Goal: Task Accomplishment & Management: Use online tool/utility

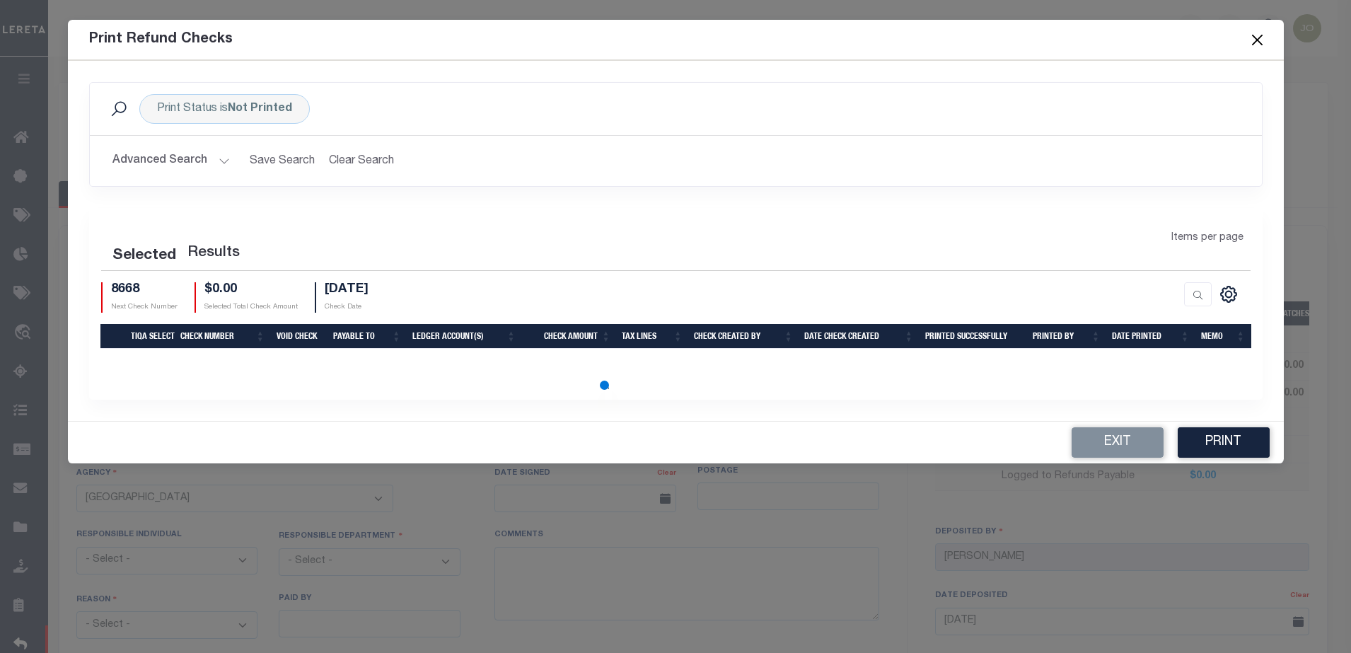
select select "NY"
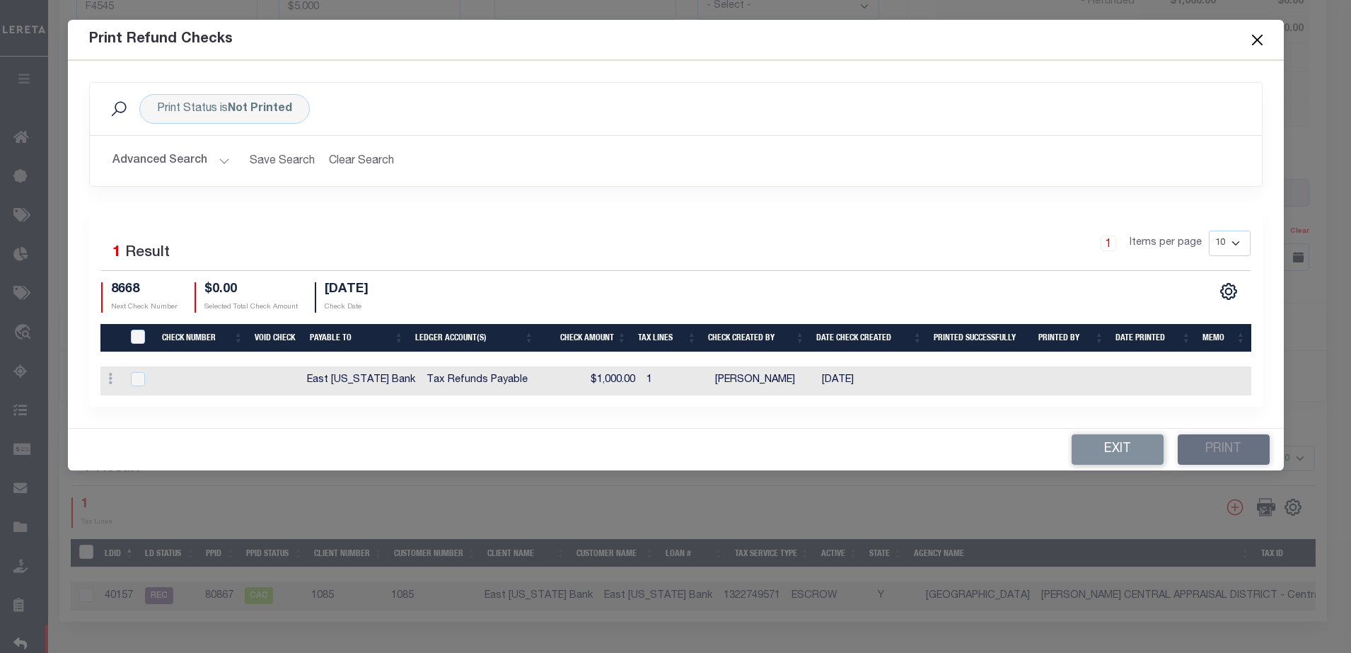
scroll to position [0, 4]
click at [238, 103] on b "Not Printed" at bounding box center [260, 108] width 64 height 11
select select "false"
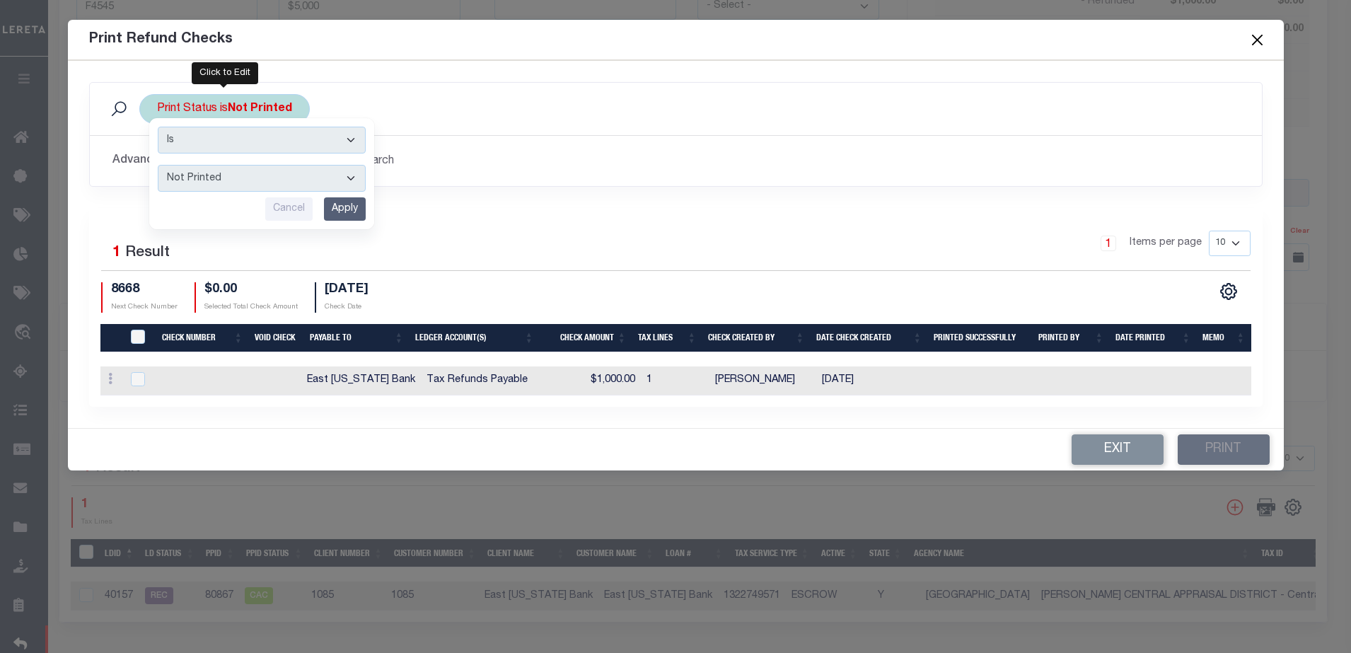
click at [340, 207] on input "Apply" at bounding box center [345, 208] width 42 height 23
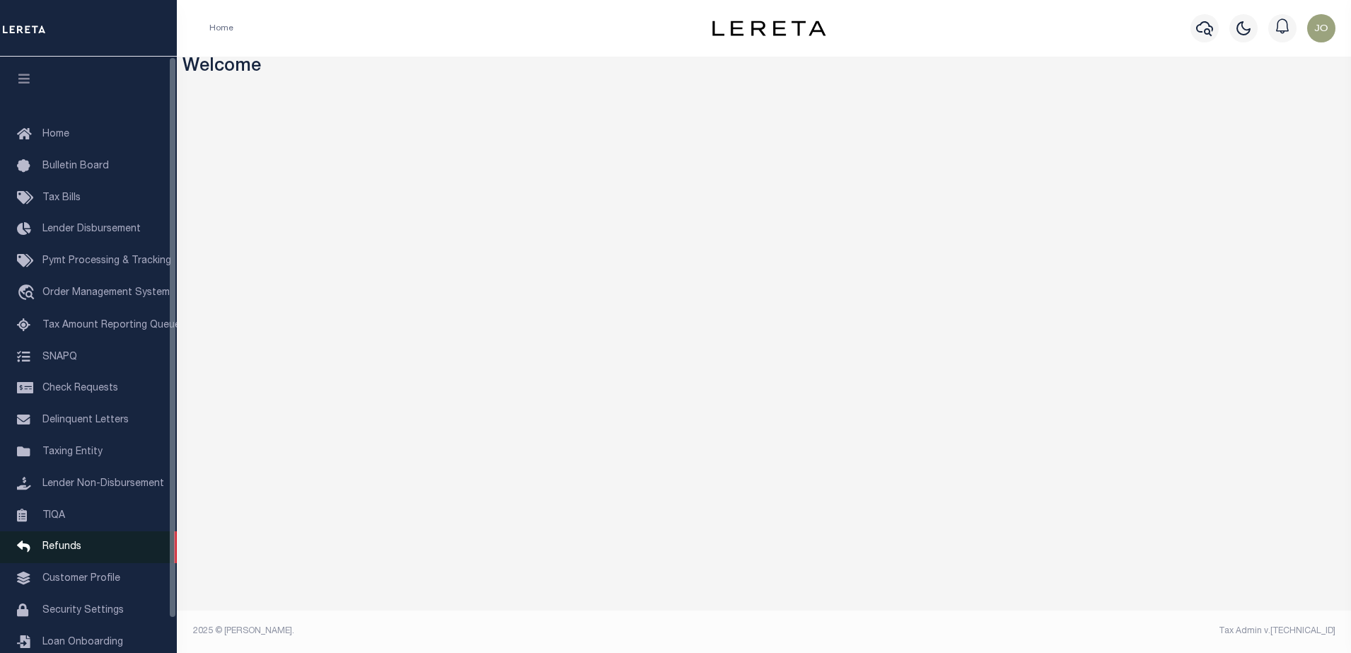
click at [84, 558] on link "Refunds" at bounding box center [88, 547] width 177 height 32
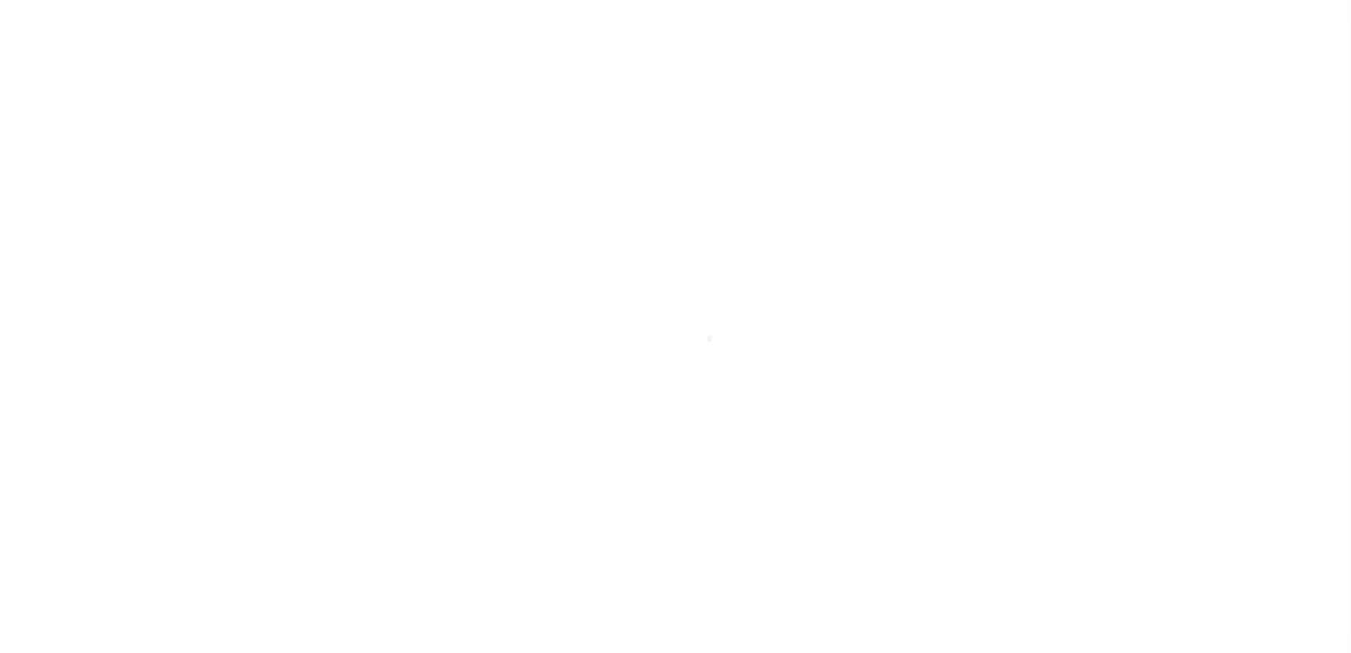
scroll to position [36, 0]
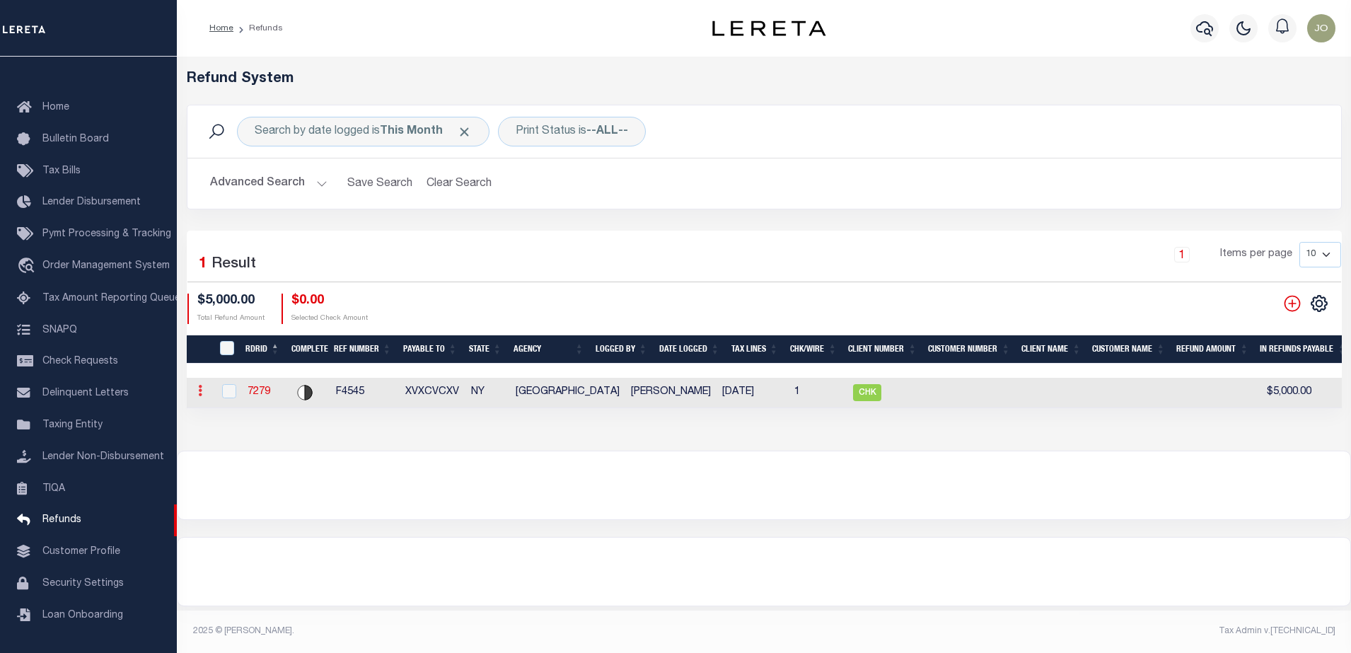
click at [202, 396] on icon at bounding box center [200, 390] width 4 height 11
click at [234, 393] on input "checkbox" at bounding box center [229, 391] width 14 height 14
checkbox input "true"
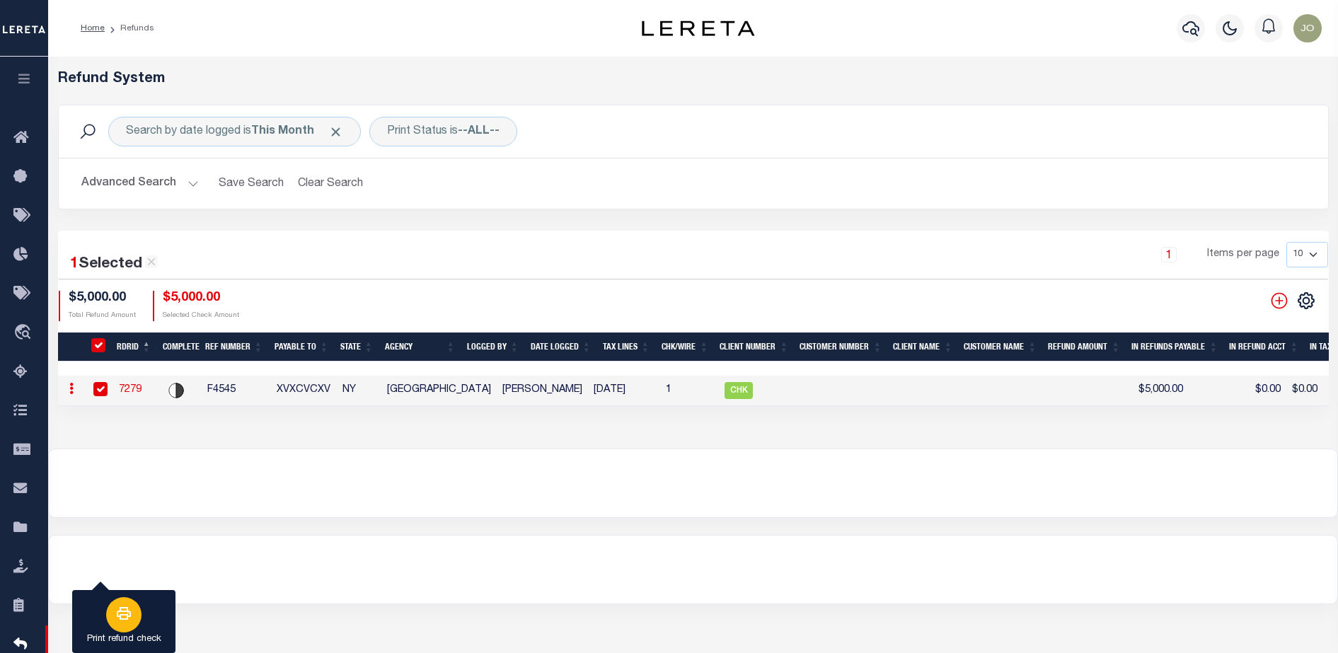
click at [117, 609] on icon "button" at bounding box center [123, 613] width 17 height 17
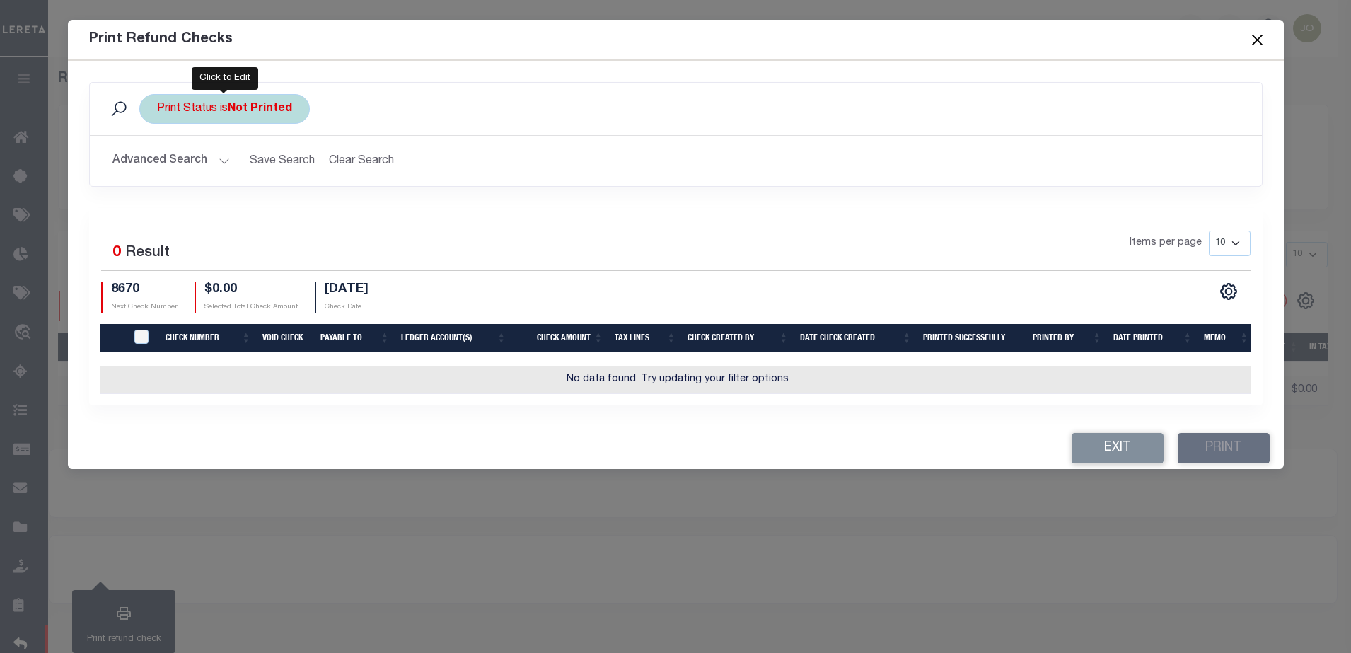
click at [283, 100] on div "Print Status is Not Printed" at bounding box center [224, 109] width 171 height 30
select select "false"
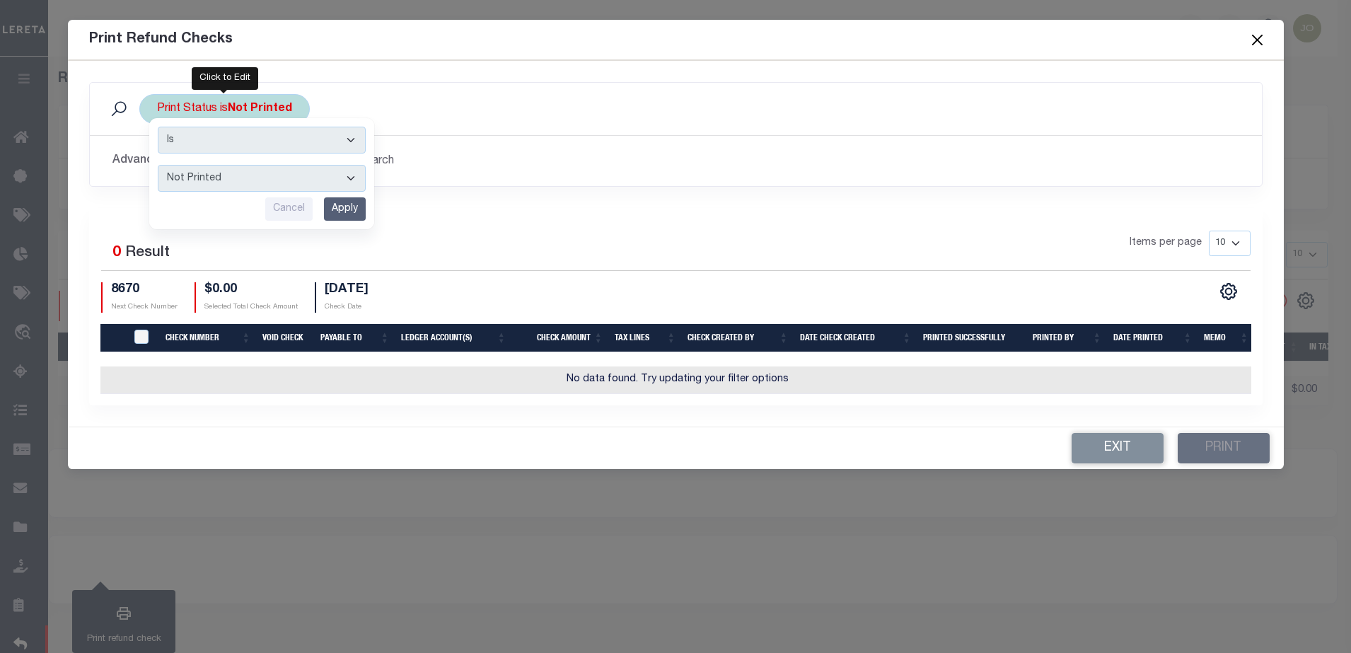
click at [350, 217] on input "Apply" at bounding box center [345, 208] width 42 height 23
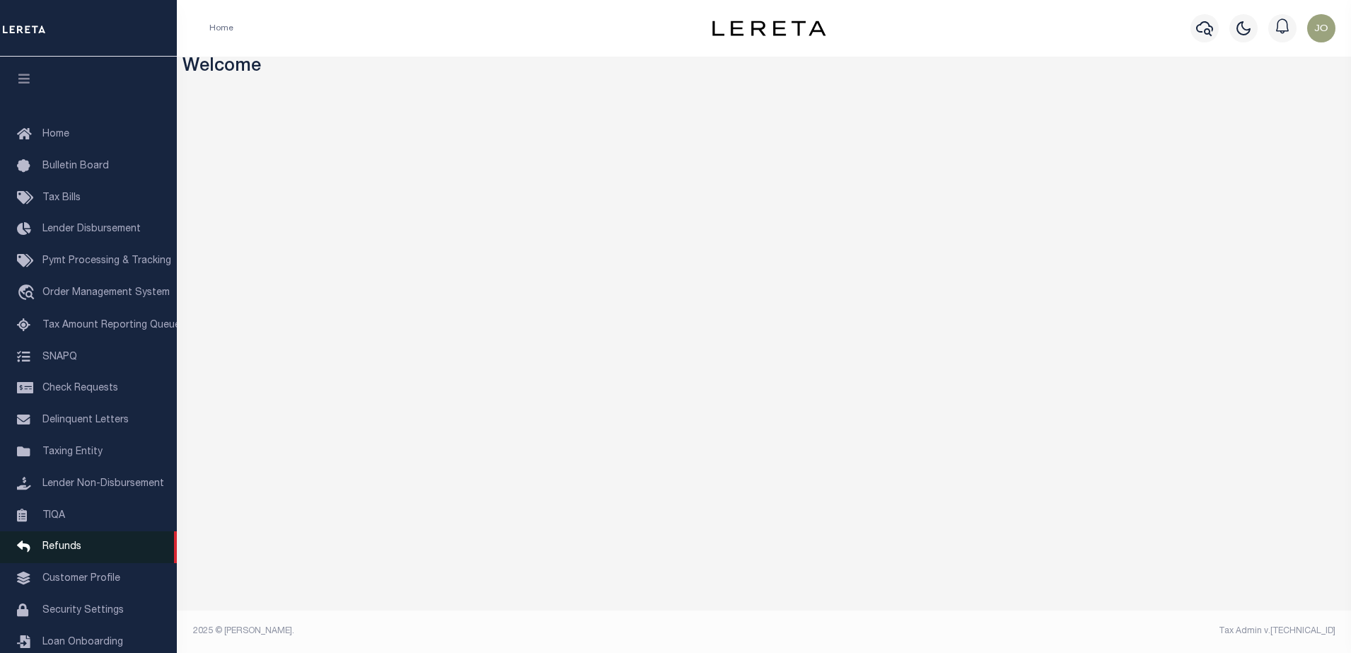
click at [57, 552] on span "Refunds" at bounding box center [61, 547] width 39 height 10
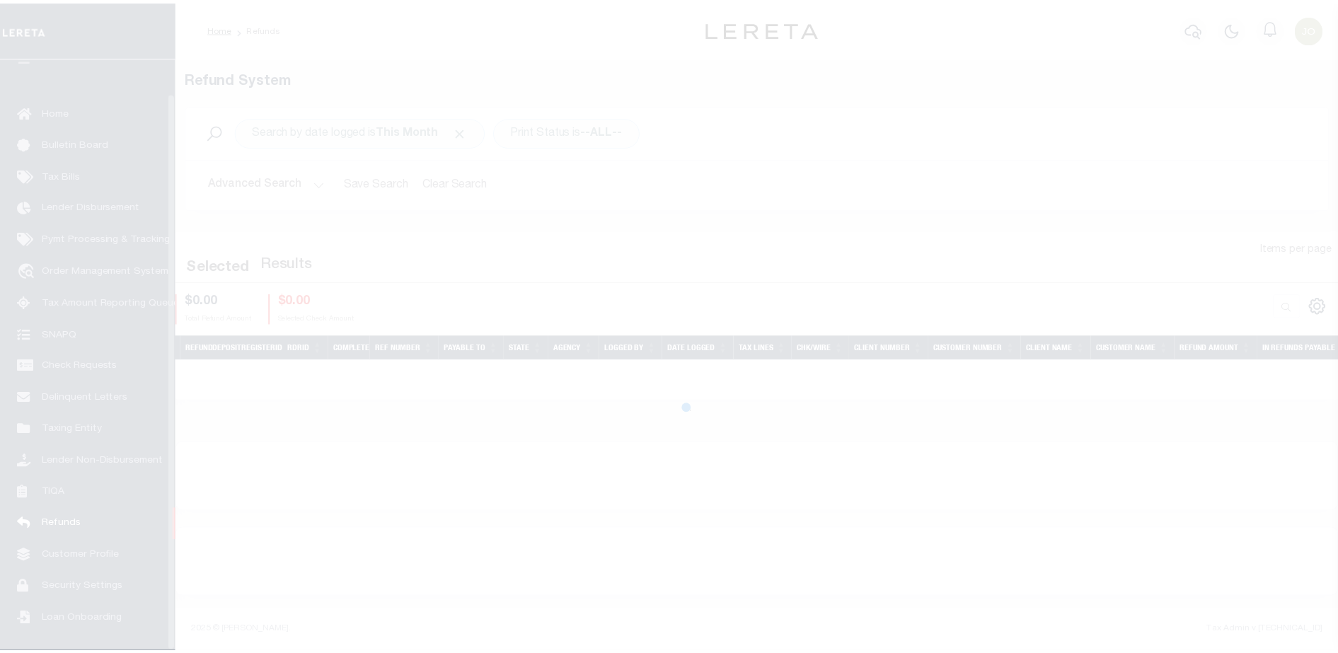
scroll to position [36, 0]
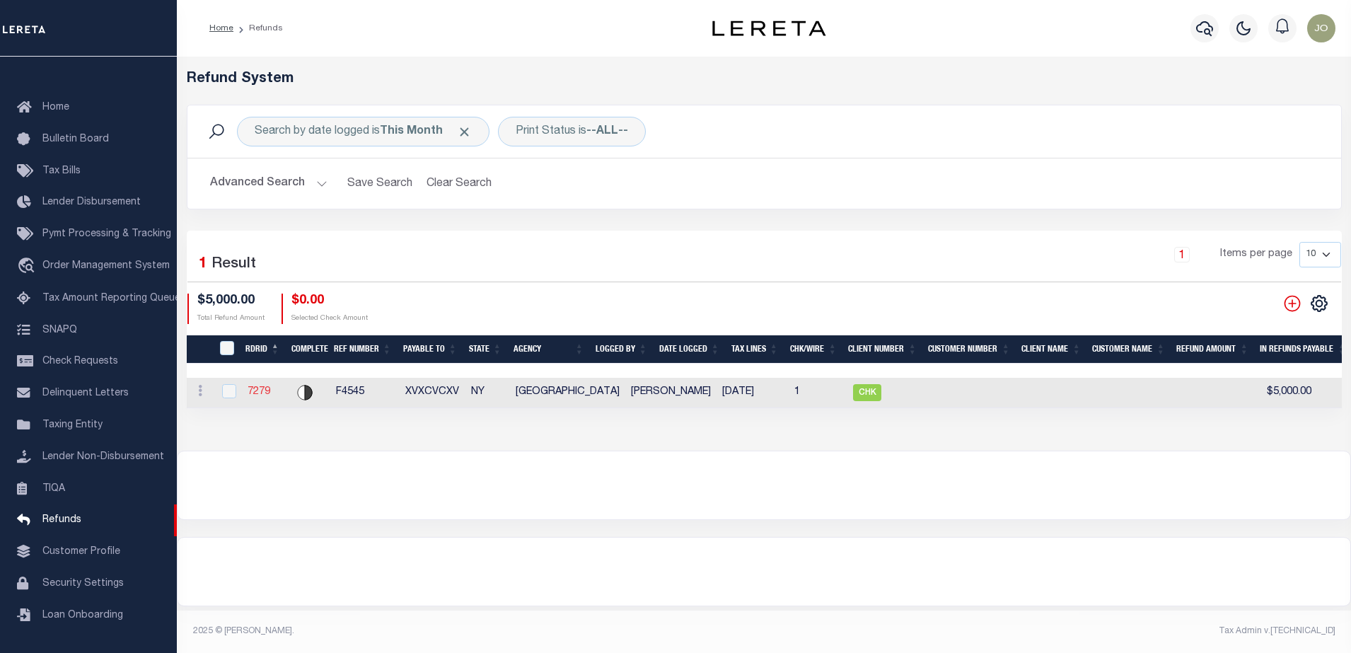
click at [252, 390] on link "7279" at bounding box center [259, 392] width 23 height 10
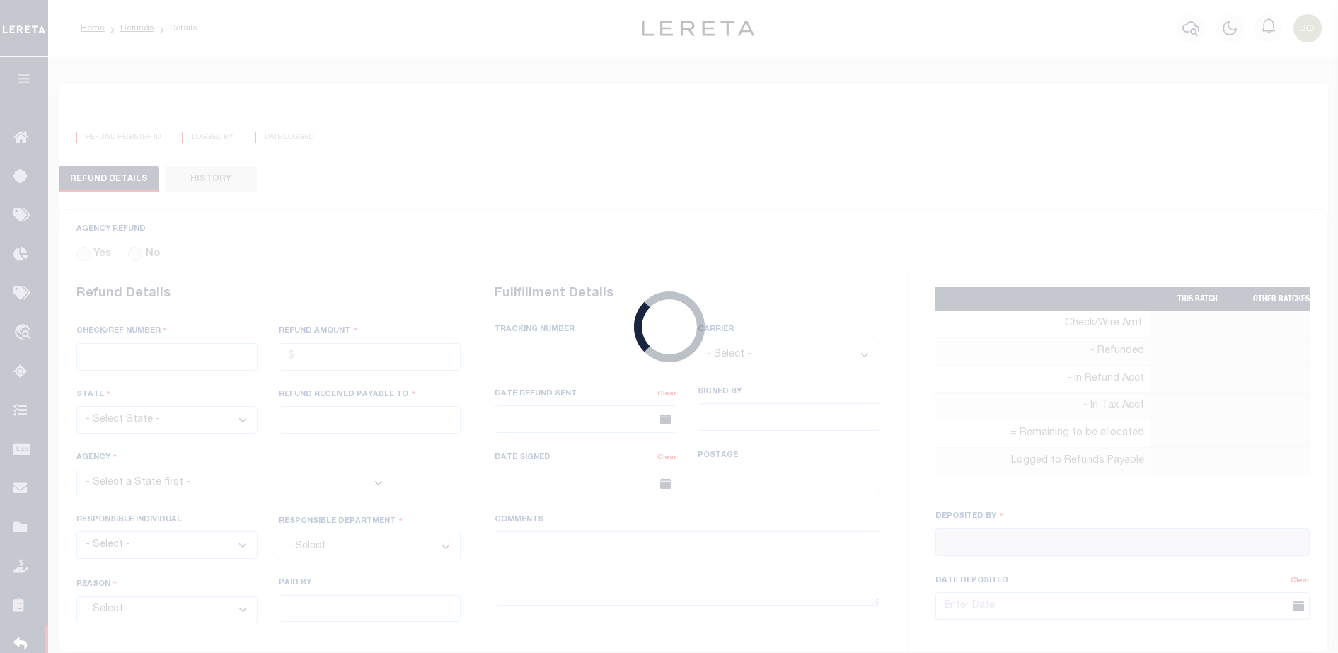
radio input "true"
type input "F4545"
type input "$5,000"
select select "NY"
type input "XVXCVCXV"
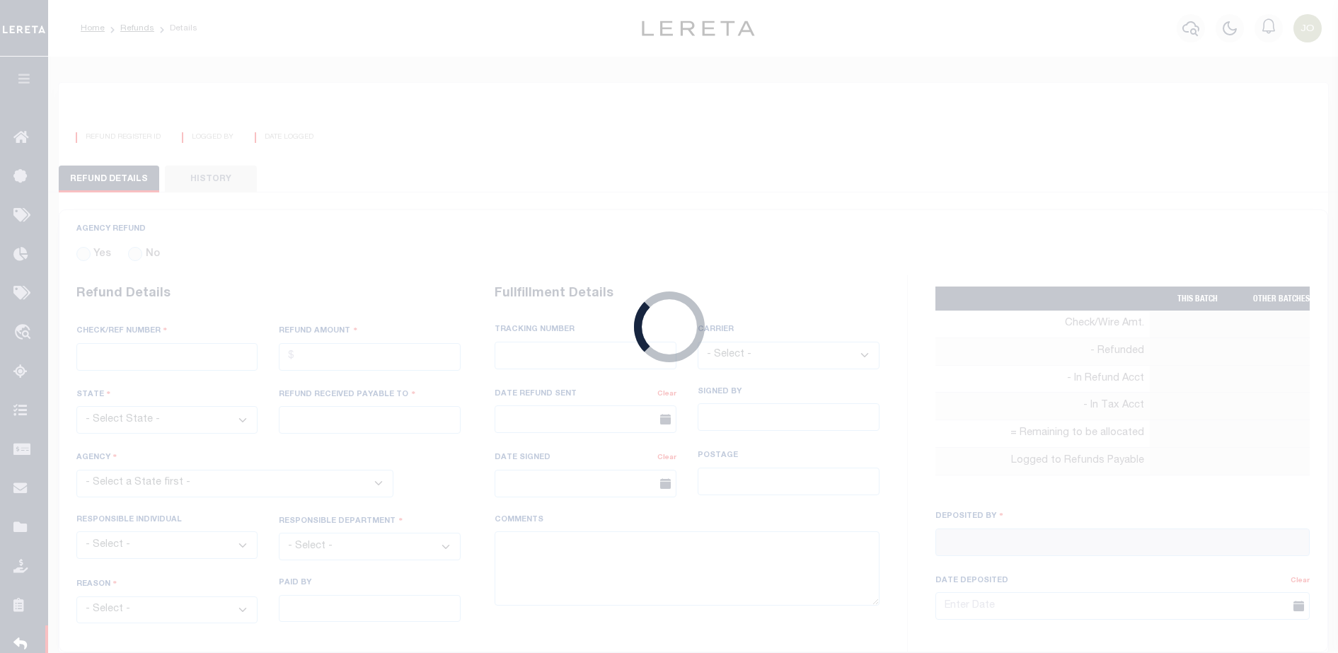
select select
type input "Joel Larios"
type input "08/12/2025"
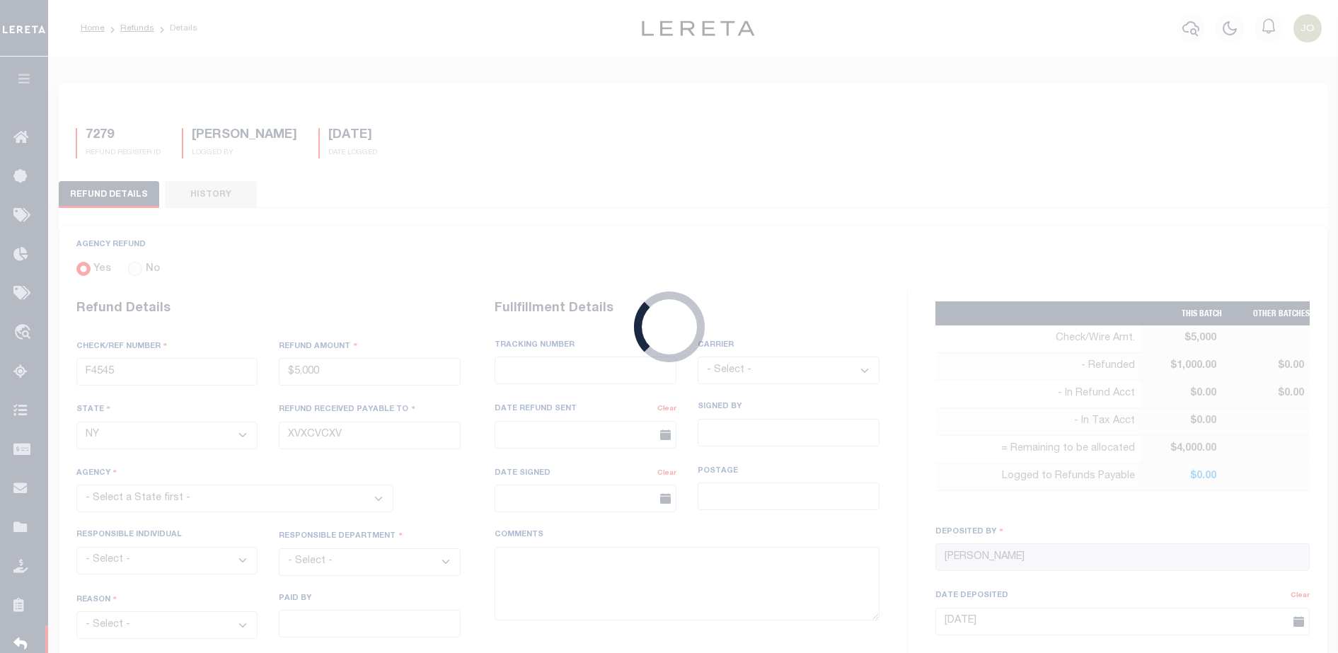
select select "3602519001"
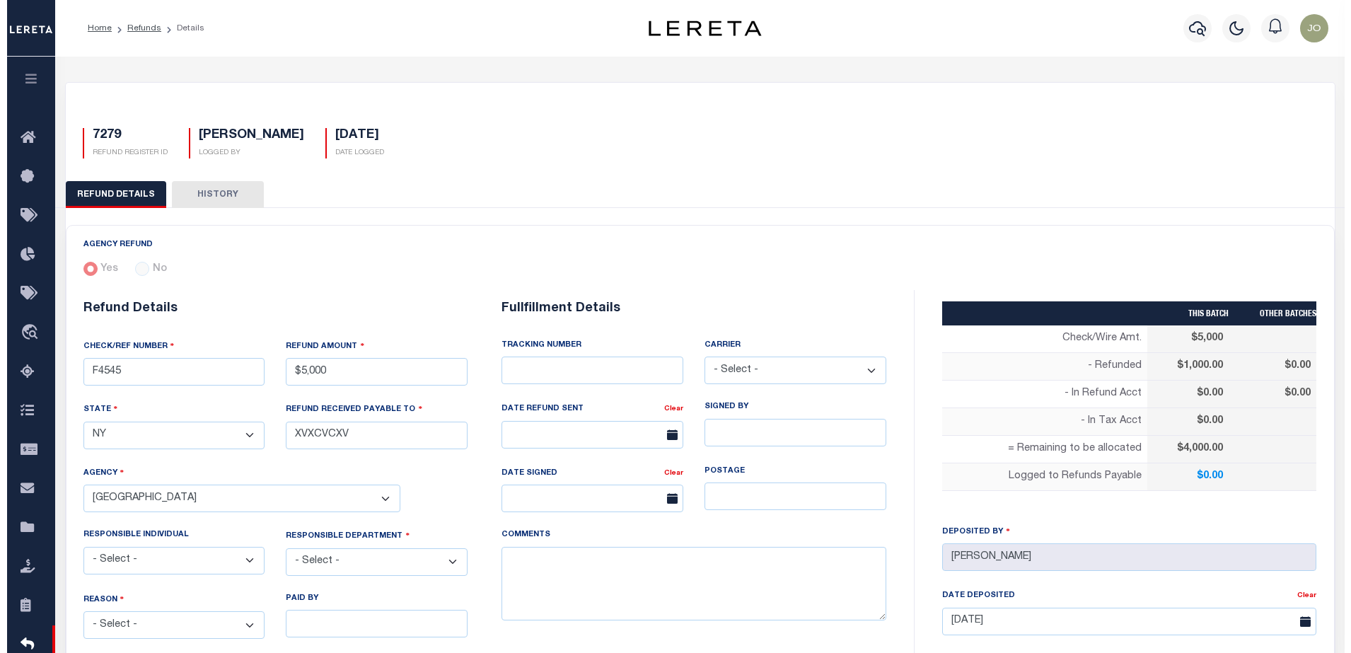
scroll to position [555, 0]
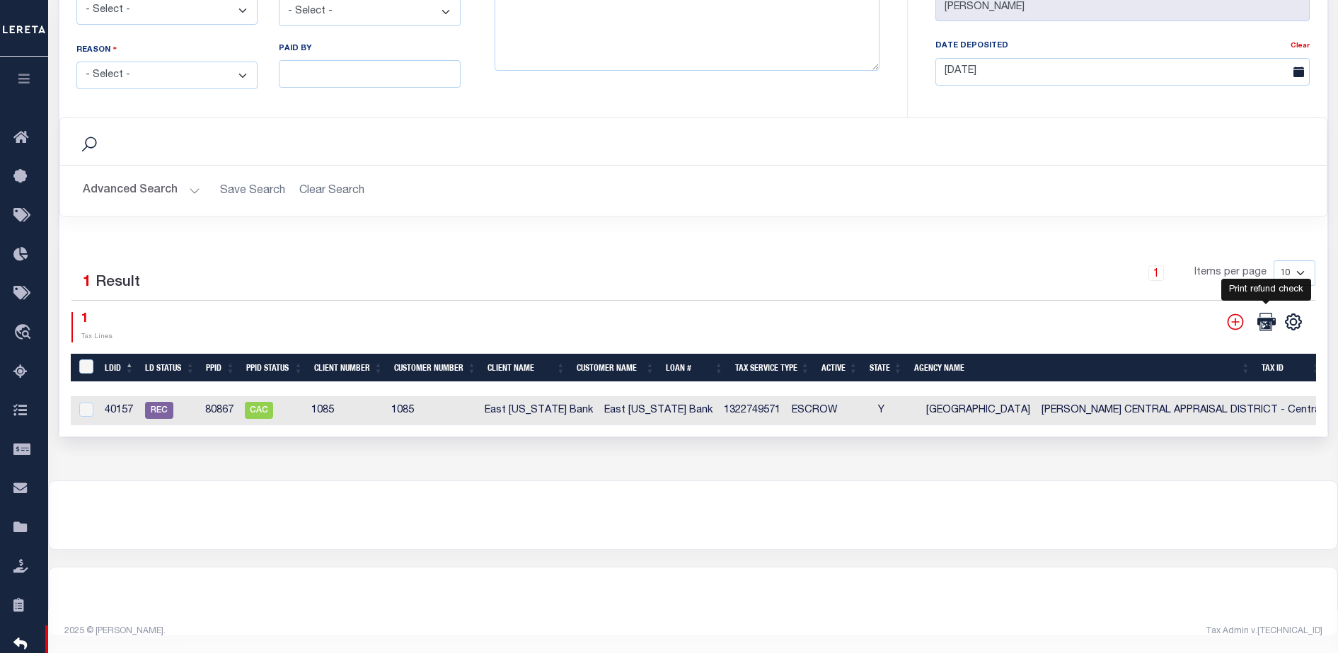
click at [1261, 317] on icon at bounding box center [1266, 322] width 18 height 18
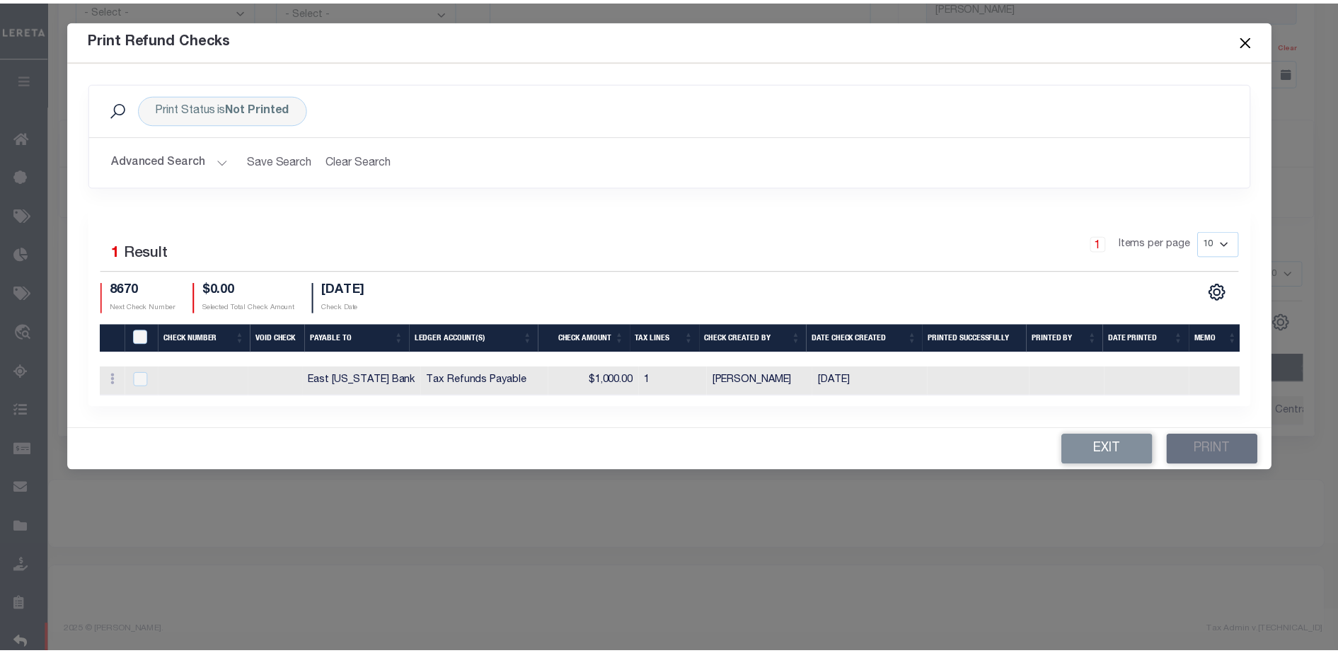
scroll to position [0, 0]
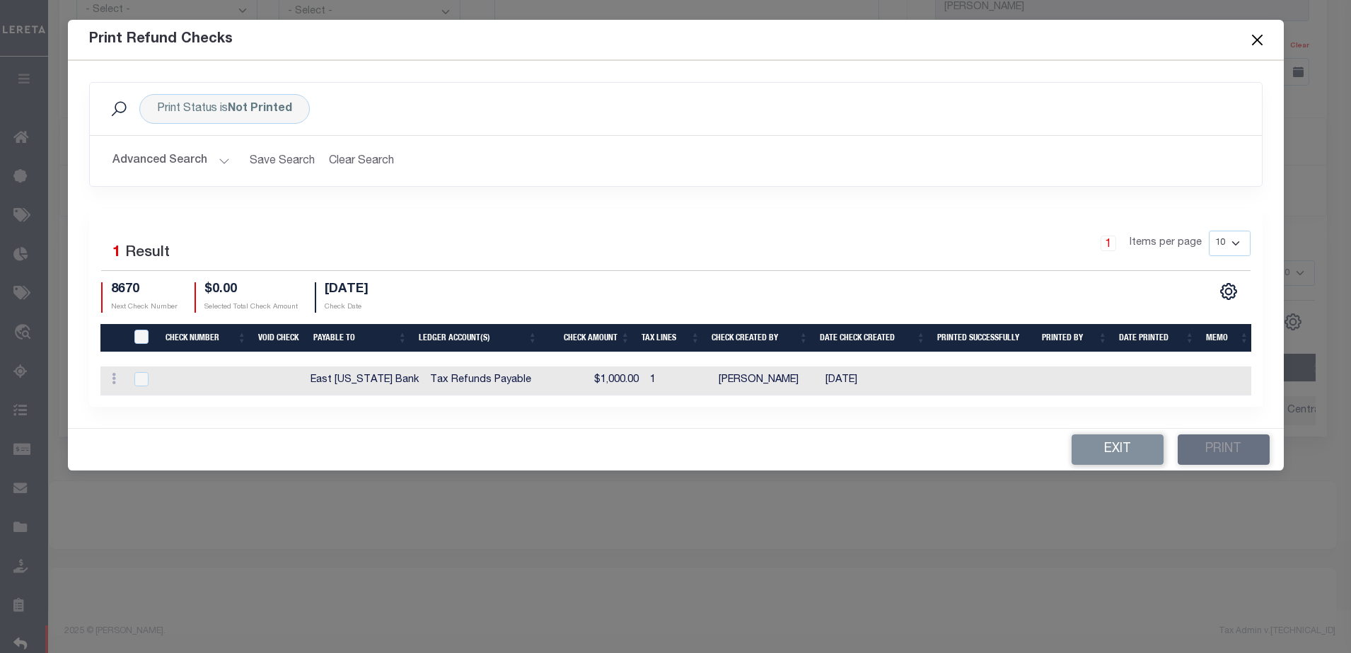
click at [1255, 38] on button "Close" at bounding box center [1257, 39] width 18 height 18
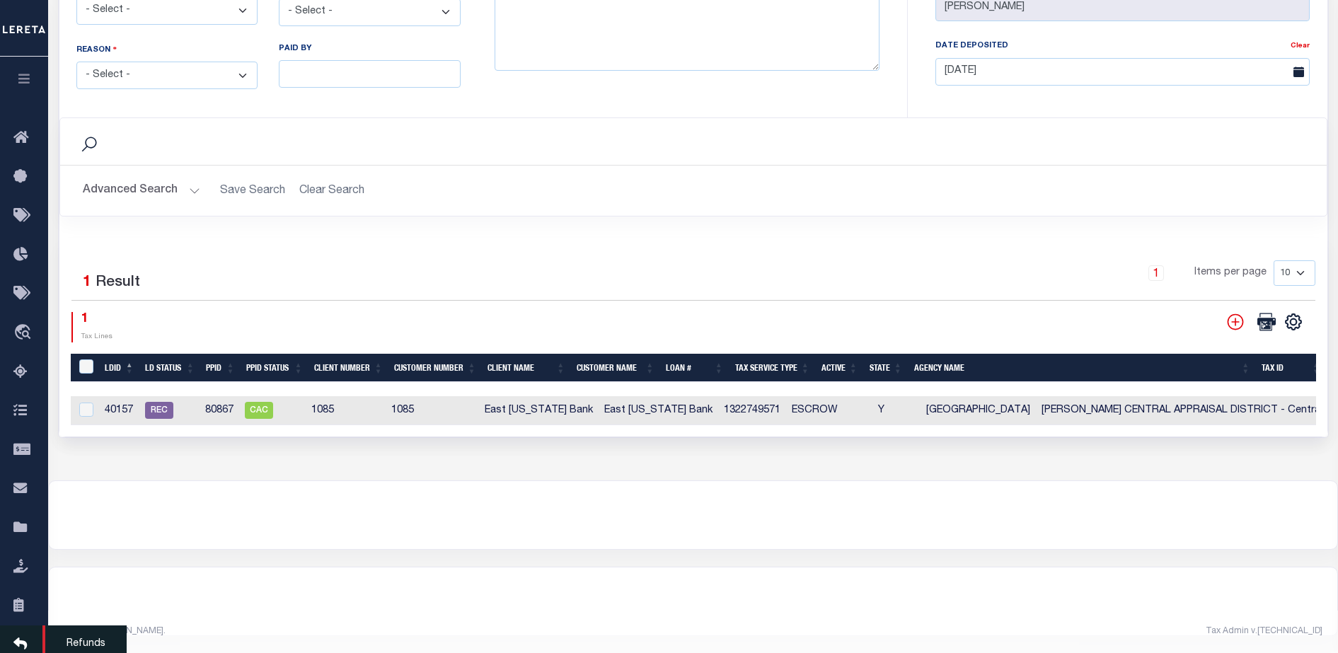
click at [24, 640] on link "Refunds" at bounding box center [24, 645] width 48 height 39
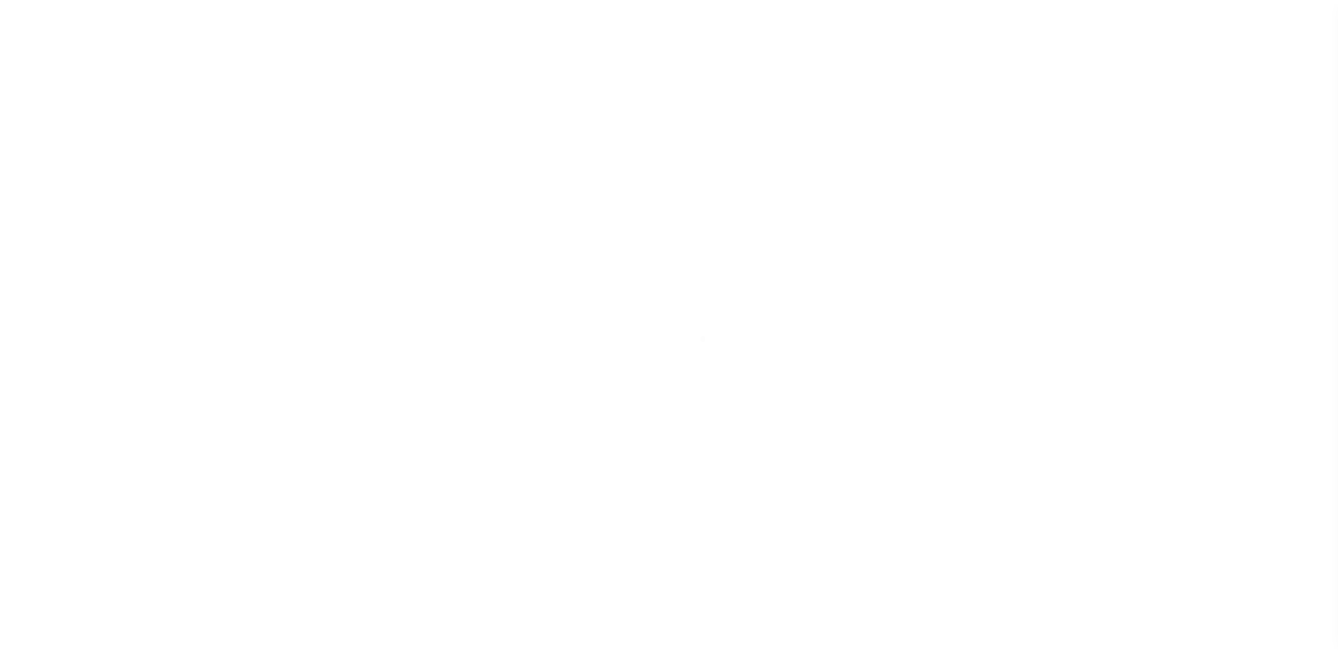
scroll to position [36, 0]
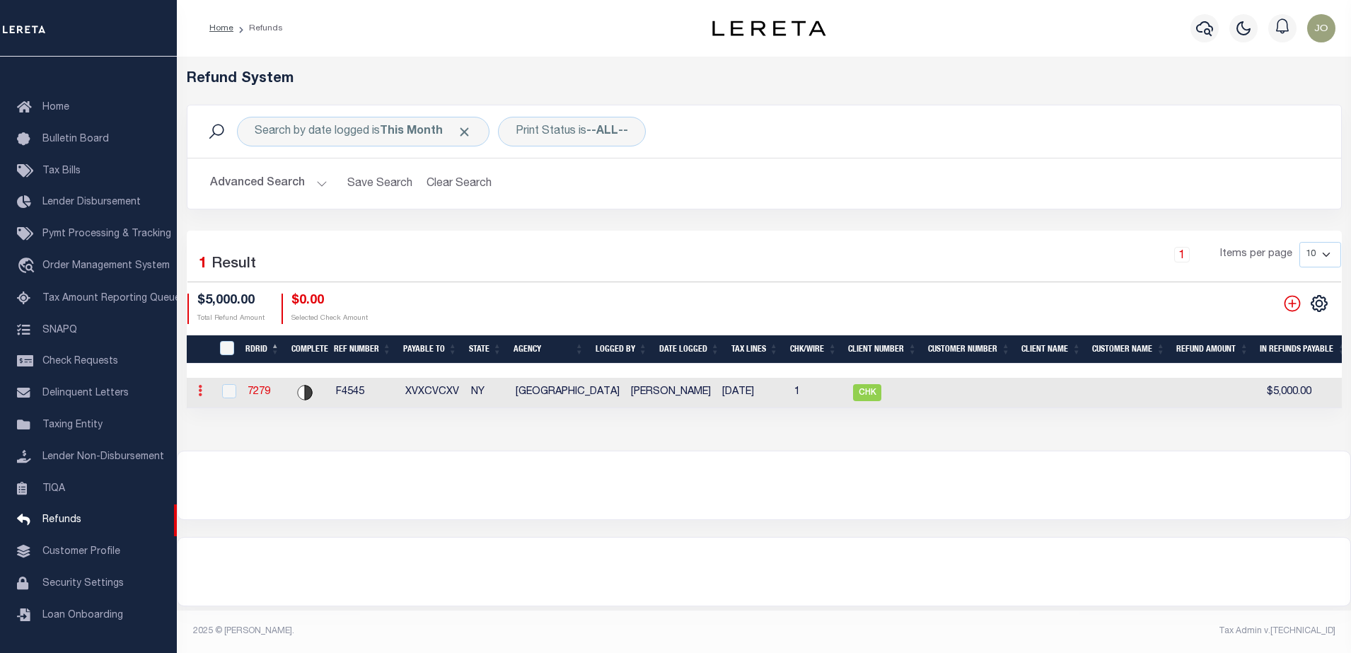
click at [195, 398] on link at bounding box center [200, 392] width 16 height 11
click at [267, 490] on div at bounding box center [764, 485] width 1173 height 68
click at [227, 392] on input "checkbox" at bounding box center [229, 391] width 14 height 14
checkbox input "true"
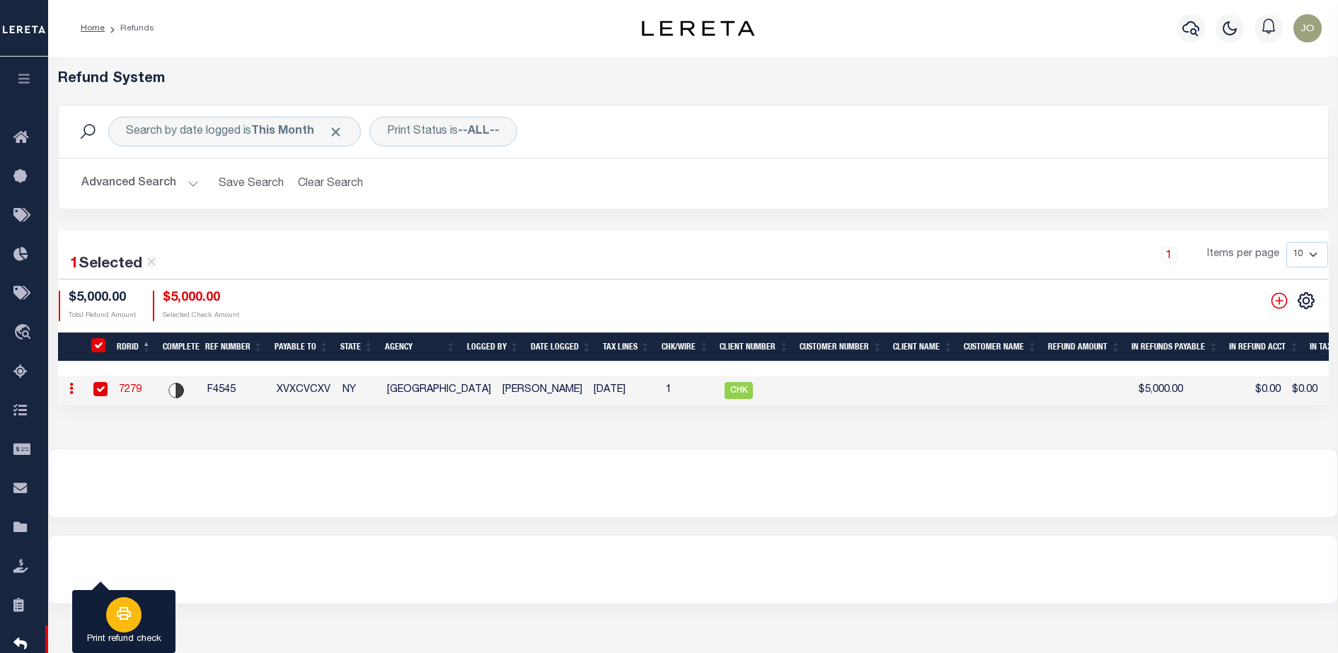
click at [125, 621] on icon "button" at bounding box center [123, 613] width 17 height 17
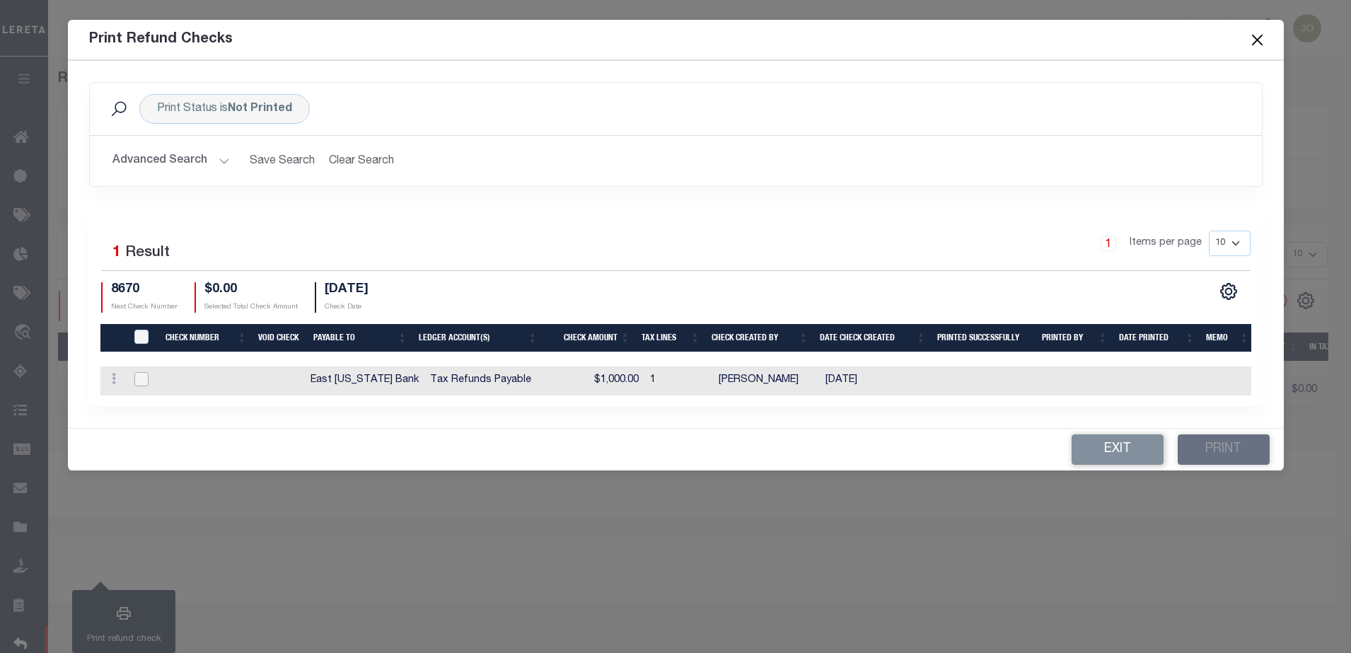
click at [139, 384] on input "checkbox" at bounding box center [141, 379] width 14 height 14
checkbox input "true"
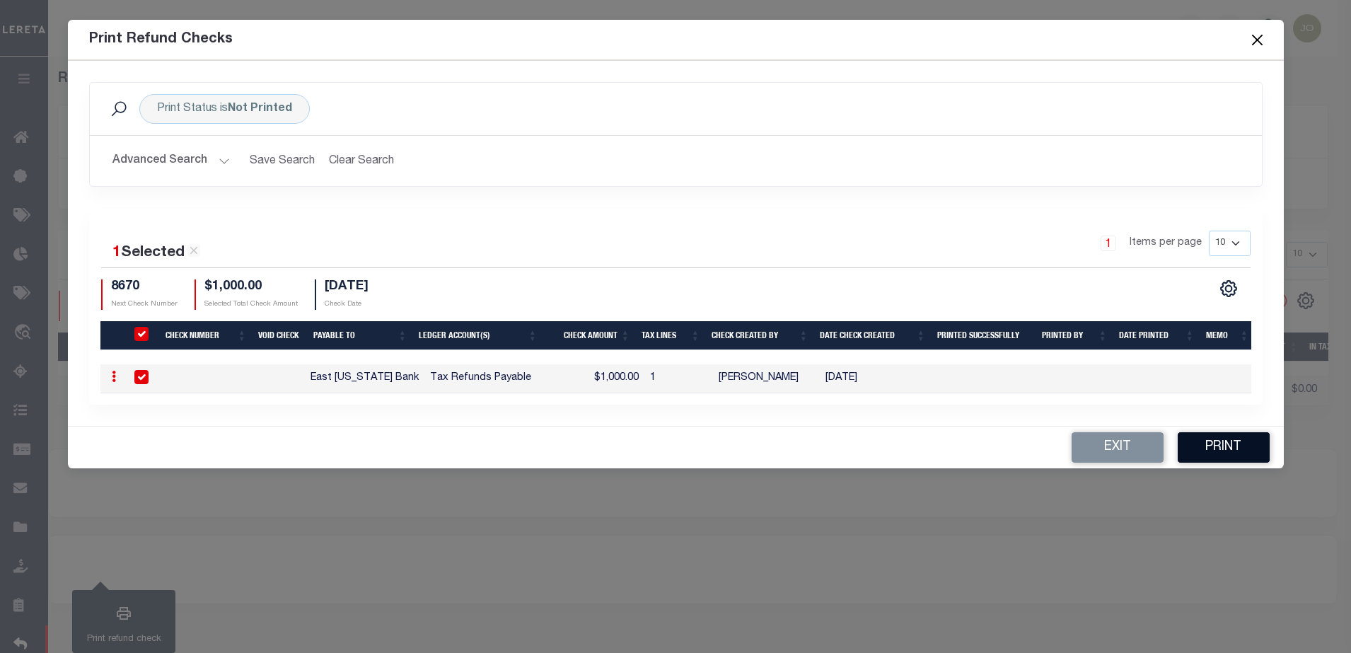
click at [1210, 454] on button "Print" at bounding box center [1224, 447] width 92 height 30
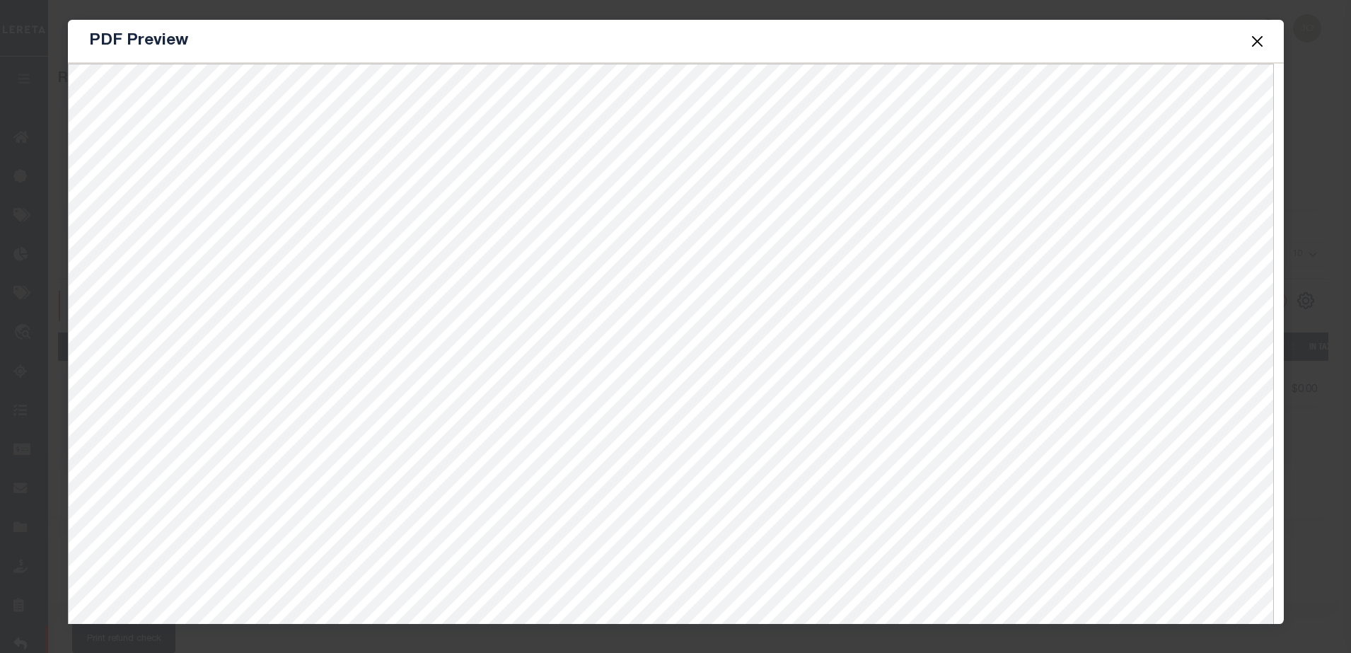
click at [1260, 36] on button "Close" at bounding box center [1257, 41] width 18 height 18
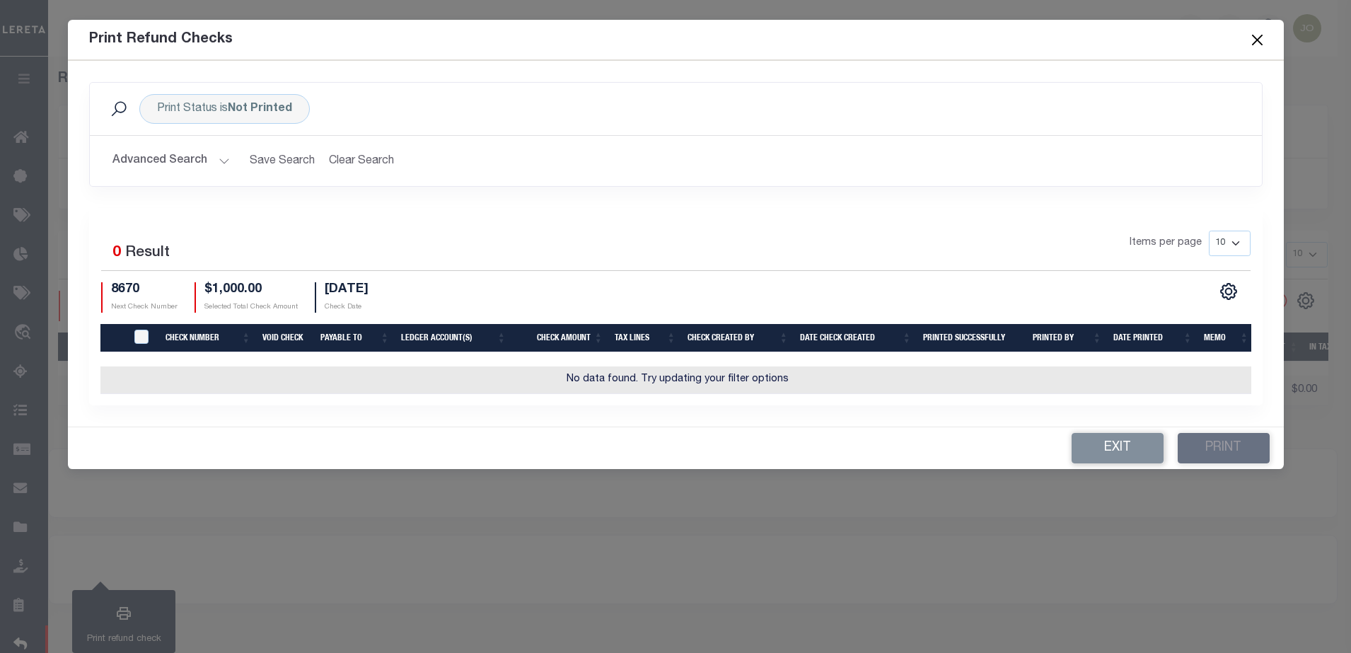
click at [699, 509] on div "Print Refund Checks Print Status is Not Printed Search Advanced Search Save Sea…" at bounding box center [675, 326] width 1351 height 653
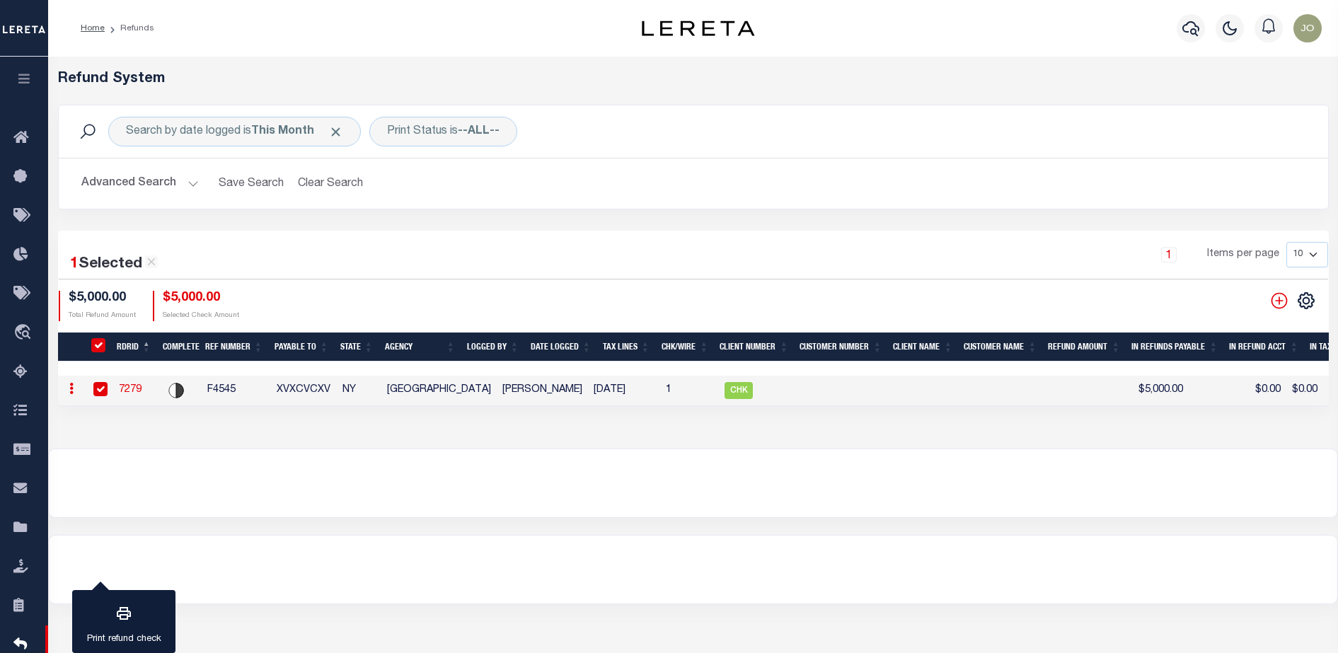
click at [98, 346] on input "RefundDepositRegisterID" at bounding box center [98, 345] width 14 height 14
checkbox input "false"
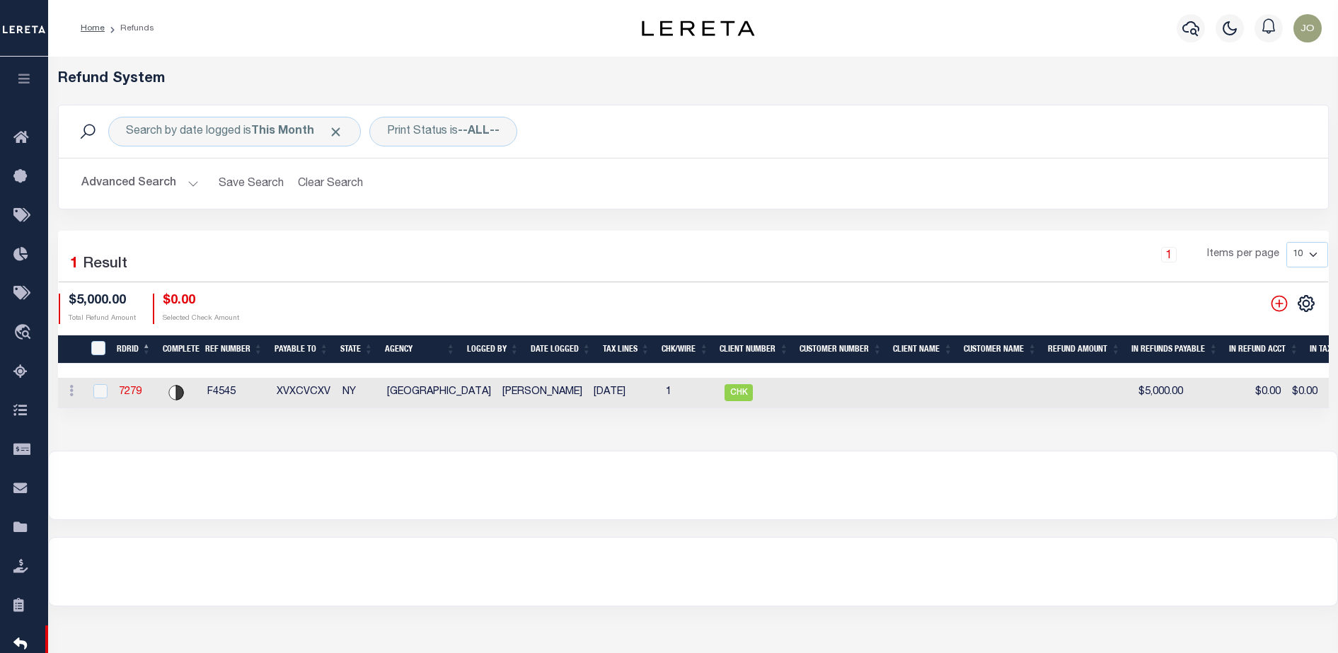
click at [574, 501] on div at bounding box center [693, 485] width 1289 height 68
